Goal: Book appointment/travel/reservation

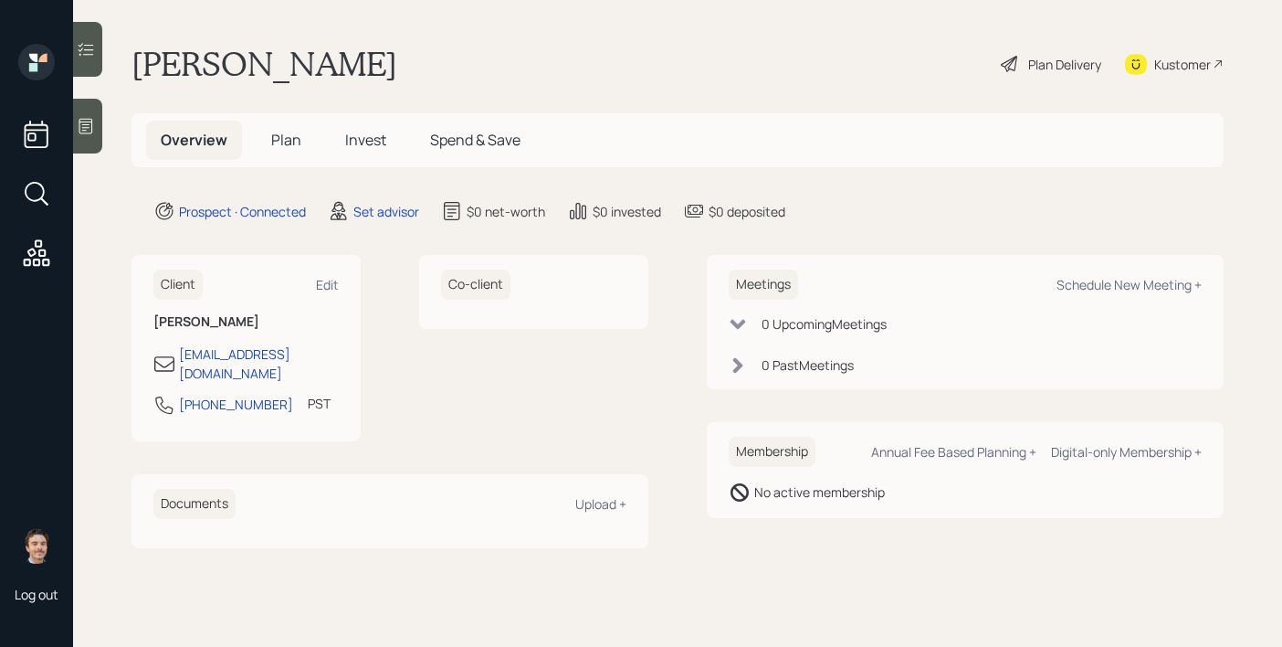
click at [1048, 264] on div "Meetings Schedule New Meeting + 0 Upcoming Meeting s 0 Past Meeting s" at bounding box center [965, 322] width 517 height 134
click at [1084, 285] on div "Schedule New Meeting +" at bounding box center [1129, 284] width 145 height 17
select select "round-[PERSON_NAME]"
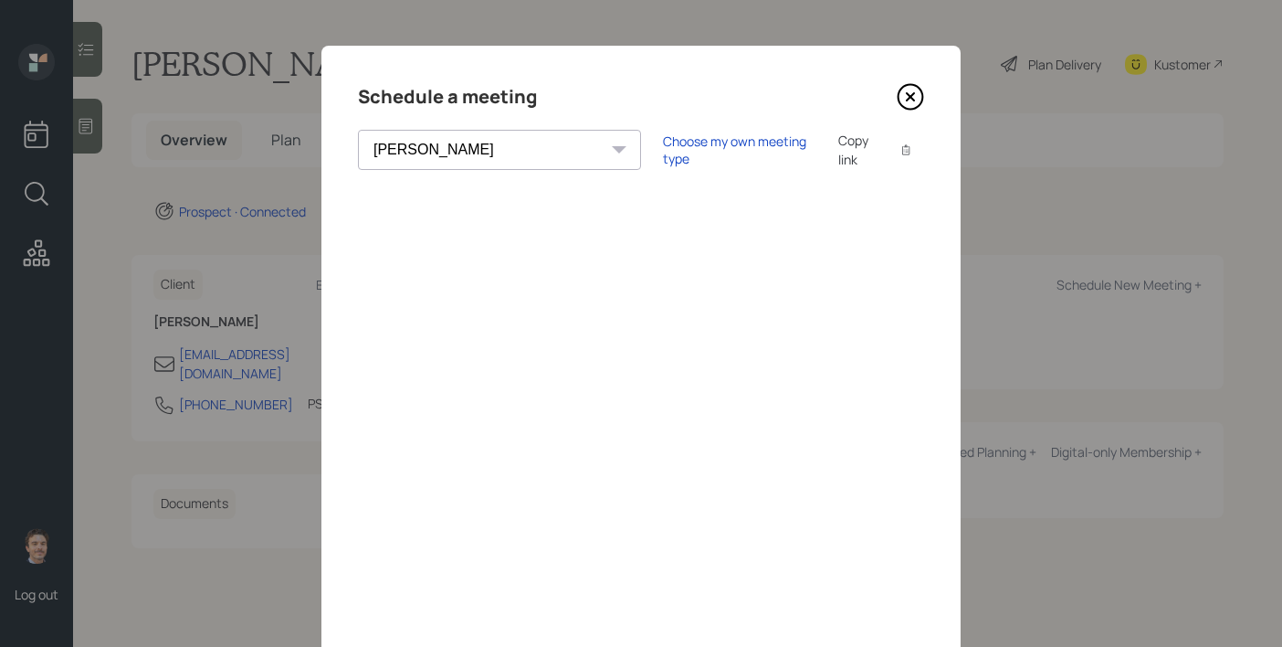
click at [663, 158] on div "Choose my own meeting type Copy link Copy text" at bounding box center [793, 150] width 261 height 38
click at [663, 152] on div "Choose my own meeting type" at bounding box center [739, 149] width 153 height 35
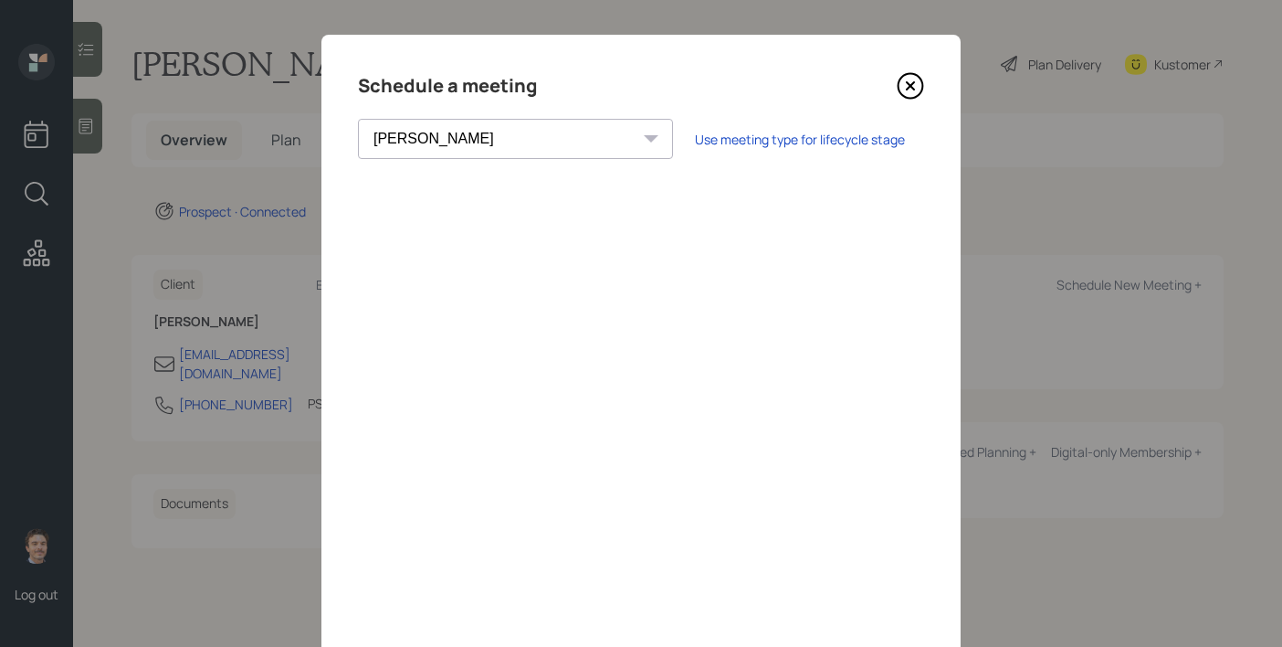
scroll to position [4, 0]
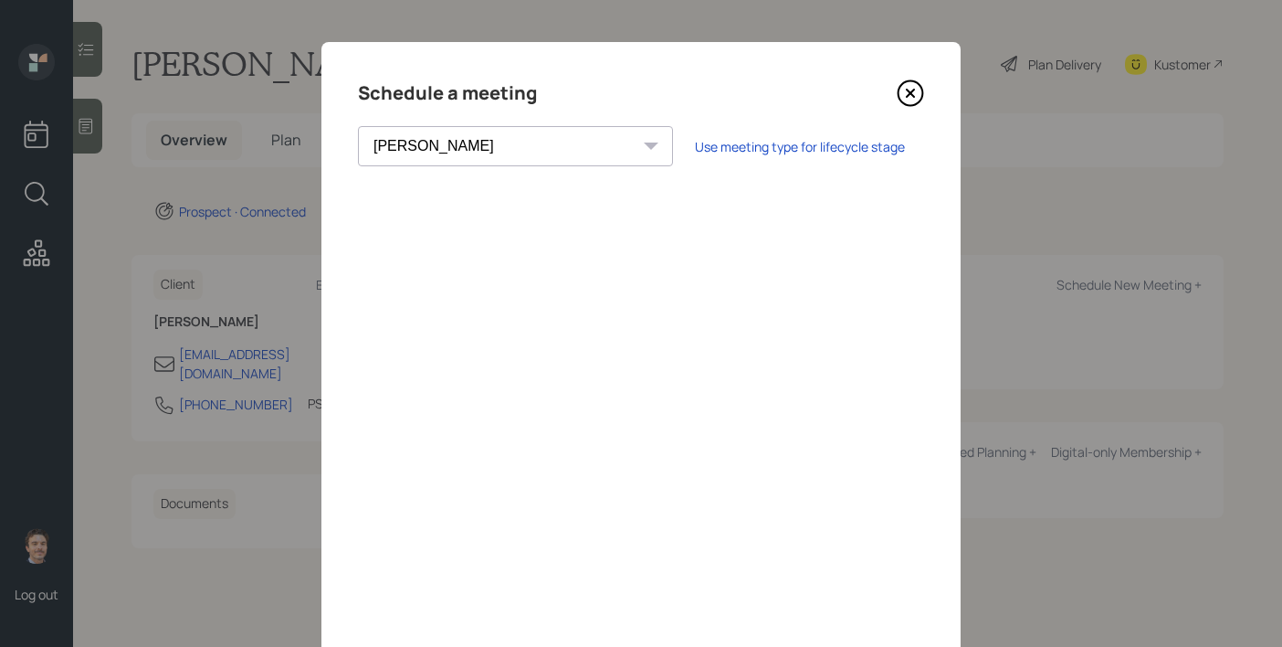
click at [912, 97] on icon at bounding box center [910, 92] width 27 height 27
